Goal: Task Accomplishment & Management: Manage account settings

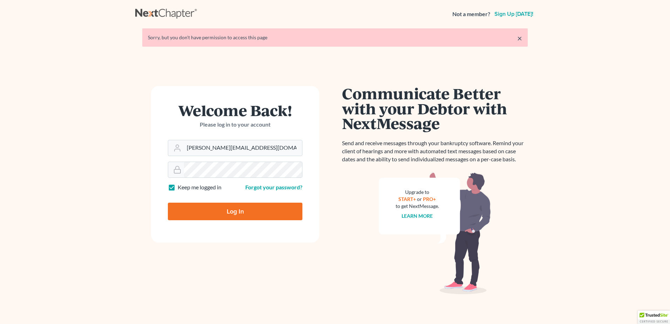
drag, startPoint x: 247, startPoint y: 149, endPoint x: -58, endPoint y: 129, distance: 305.1
click at [0, 129] on html "Not a member? Sign up [DATE]! × Sorry, but you don't have permission to access …" at bounding box center [335, 172] width 670 height 344
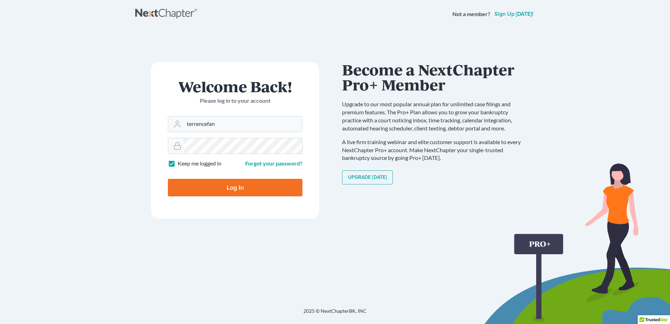
type input "[EMAIL_ADDRESS][DOMAIN_NAME]"
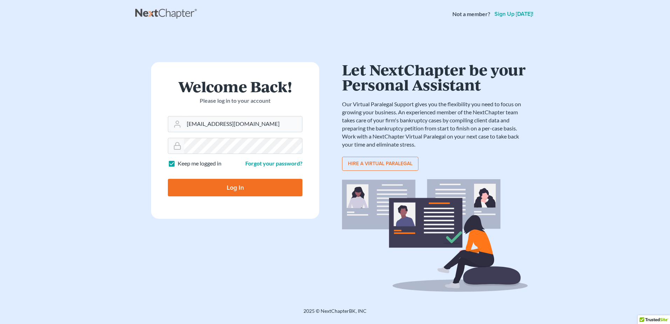
click at [218, 184] on input "Log In" at bounding box center [235, 188] width 135 height 18
type input "Thinking..."
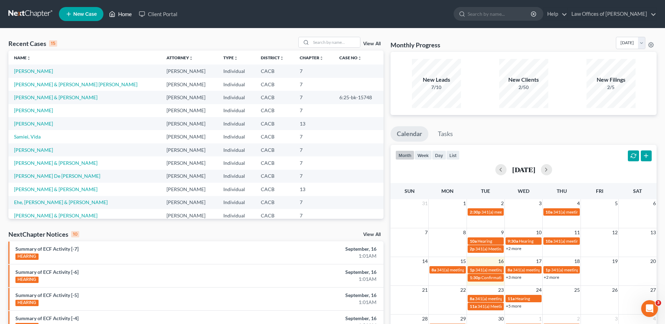
click at [127, 12] on link "Home" at bounding box center [120, 14] width 30 height 13
click at [617, 13] on link "Law Offices of Terrence Fantauzzi" at bounding box center [611, 14] width 88 height 13
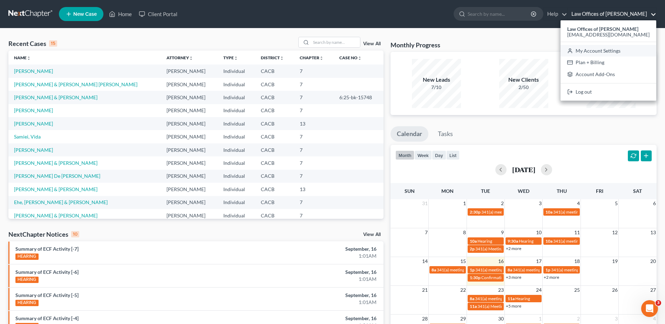
click at [607, 55] on link "My Account Settings" at bounding box center [608, 51] width 96 height 12
select select "29"
select select "4"
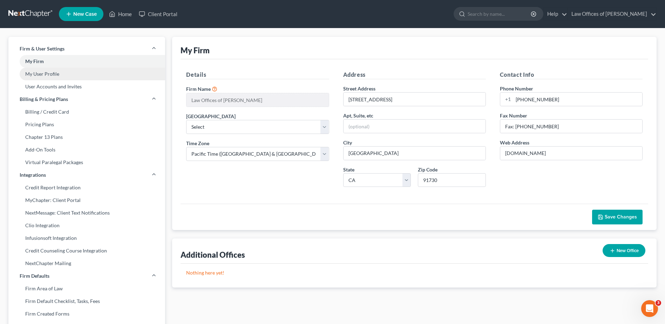
click at [81, 69] on link "My User Profile" at bounding box center [86, 74] width 157 height 13
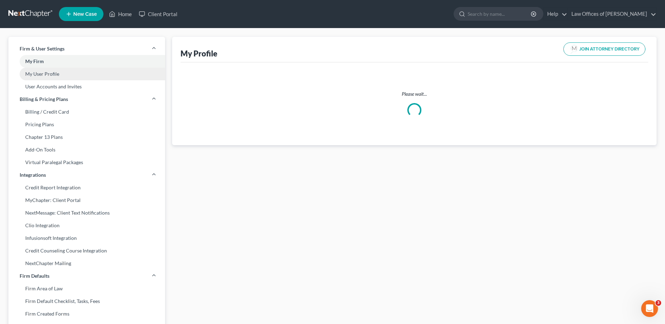
select select "4"
select select "7"
select select "attorney"
select select "1"
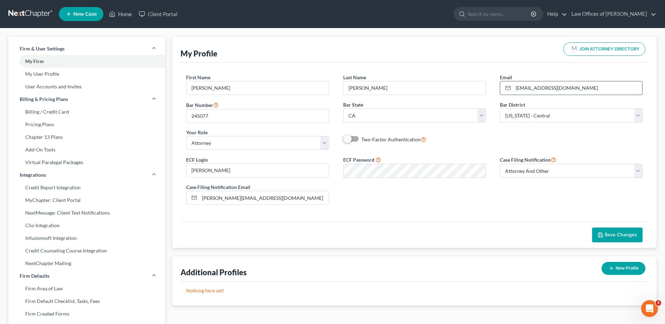
click at [584, 89] on input "[EMAIL_ADDRESS][DOMAIN_NAME]" at bounding box center [577, 87] width 129 height 13
type input "t"
type input "[PERSON_NAME][EMAIL_ADDRESS][DOMAIN_NAME]"
click at [455, 64] on div "First Name * Terrence Last Name * Fantauzzi Email * terrence@tfanlaw.com Bar Nu…" at bounding box center [413, 141] width 467 height 159
click at [621, 235] on span "Save Changes" at bounding box center [620, 235] width 32 height 6
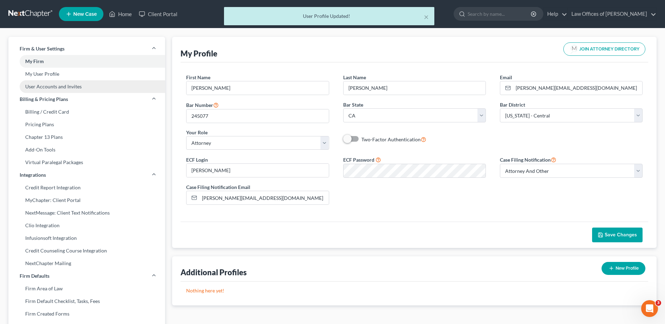
click at [48, 84] on link "User Accounts and Invites" at bounding box center [86, 86] width 157 height 13
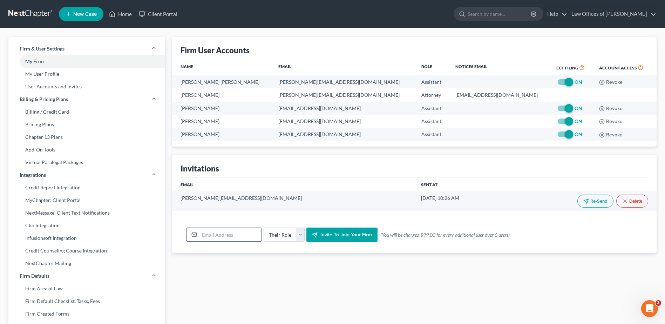
click at [225, 232] on input "email" at bounding box center [230, 234] width 62 height 13
type input "rickdquinn@gmail.com"
click at [298, 234] on select "Their Role Attorney Paralegal Assistant" at bounding box center [283, 234] width 41 height 14
select select "attorney"
click at [263, 227] on select "Their Role Attorney Paralegal Assistant" at bounding box center [283, 234] width 41 height 14
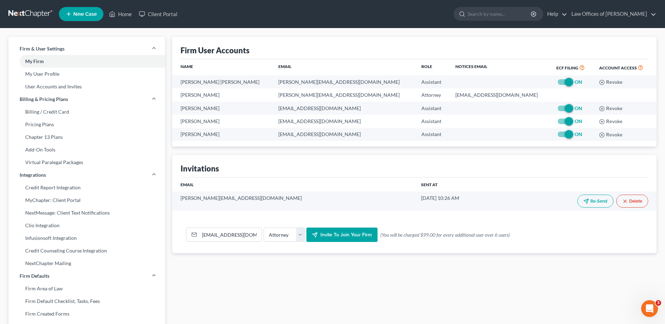
click at [343, 235] on span "Invite to join your firm" at bounding box center [345, 235] width 51 height 6
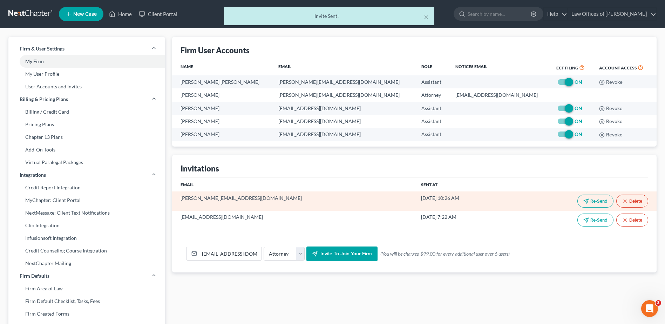
click at [634, 202] on button "Delete" at bounding box center [632, 200] width 32 height 13
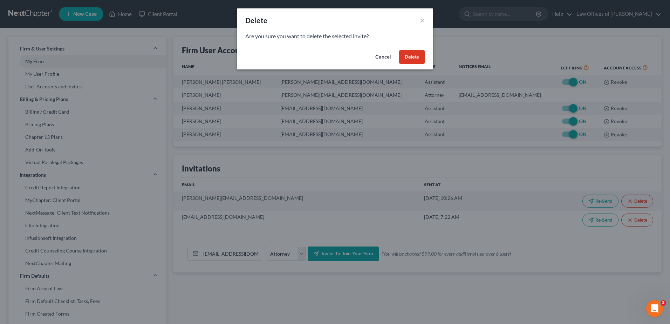
click at [415, 56] on button "Delete" at bounding box center [412, 57] width 26 height 14
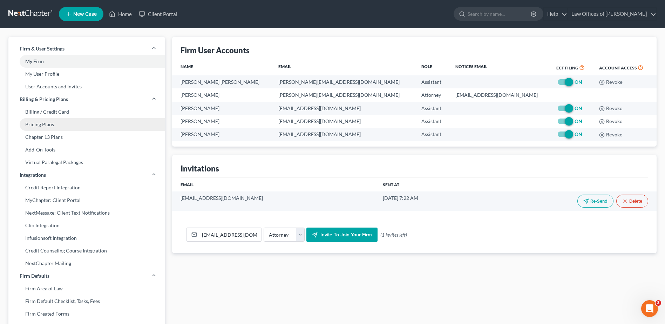
click at [75, 124] on link "Pricing Plans" at bounding box center [86, 124] width 157 height 13
